Goal: Task Accomplishment & Management: Complete application form

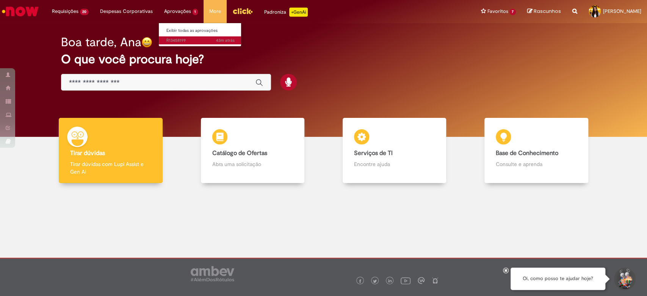
click at [172, 38] on span "43m atrás 43 minutos atrás R13458199" at bounding box center [201, 41] width 68 height 6
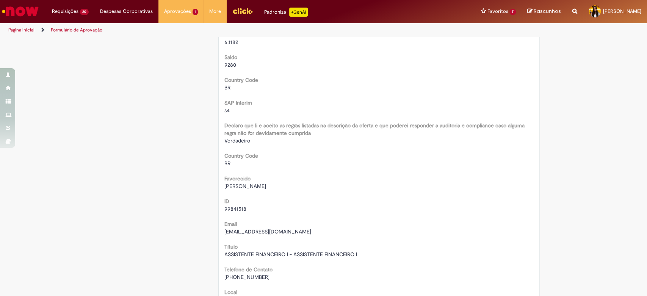
scroll to position [135, 0]
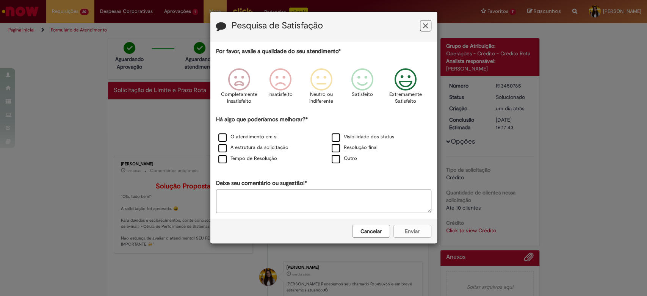
click at [406, 77] on icon "Feedback" at bounding box center [405, 79] width 28 height 23
click at [262, 134] on div "O atendimento em si" at bounding box center [267, 137] width 112 height 9
click at [266, 152] on div "A estrutura da solicitação" at bounding box center [267, 147] width 112 height 9
click at [265, 140] on label "O atendimento em si" at bounding box center [247, 137] width 59 height 7
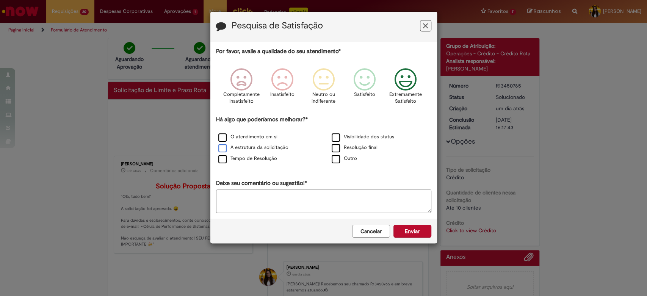
click at [264, 150] on label "A estrutura da solicitação" at bounding box center [253, 147] width 70 height 7
click at [263, 157] on label "Tempo de Resolução" at bounding box center [247, 158] width 59 height 7
click at [373, 138] on label "Visibilidade dos status" at bounding box center [363, 137] width 63 height 7
click at [366, 148] on label "Resolução final" at bounding box center [355, 147] width 46 height 7
click at [418, 227] on button "Enviar" at bounding box center [413, 231] width 38 height 13
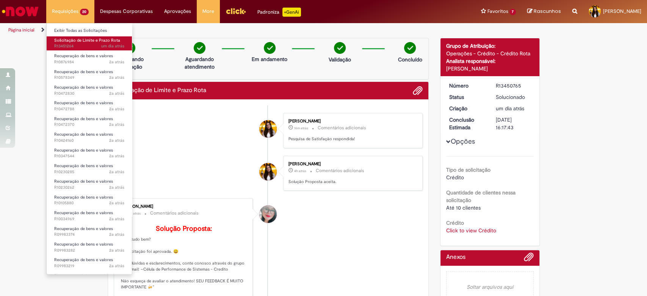
click at [68, 46] on span "um dia atrás um dia atrás R13451264" at bounding box center [89, 46] width 70 height 6
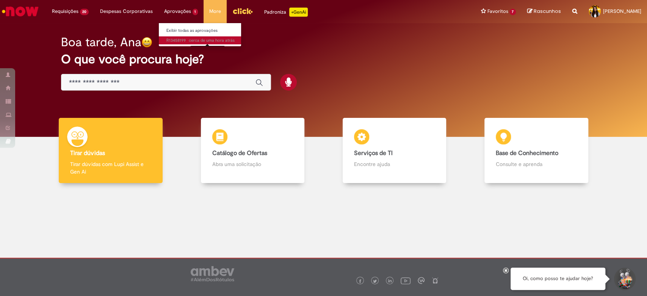
click at [189, 39] on sn-time-ago "cerca de uma hora atrás cerca de uma hora atrás [DATE] 14:20:35" at bounding box center [212, 41] width 46 height 6
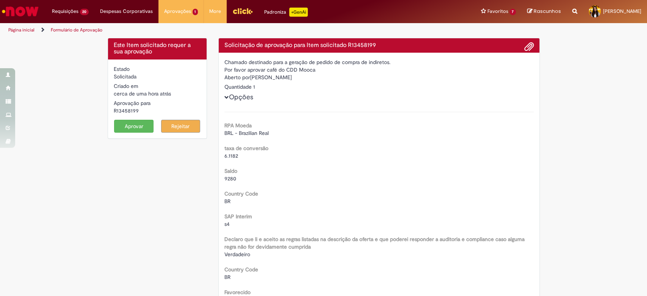
click at [138, 124] on button "Aprovar" at bounding box center [133, 126] width 39 height 13
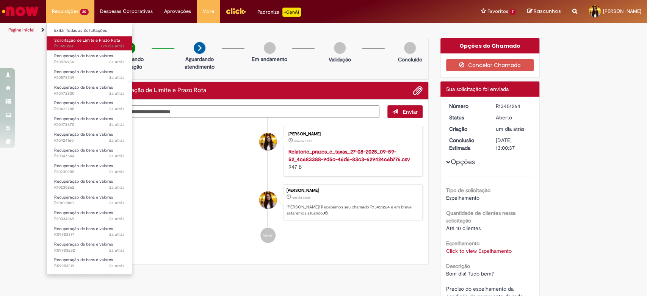
click at [89, 44] on span "um dia atrás um dia atrás R13451264" at bounding box center [89, 46] width 70 height 6
